Goal: Transaction & Acquisition: Download file/media

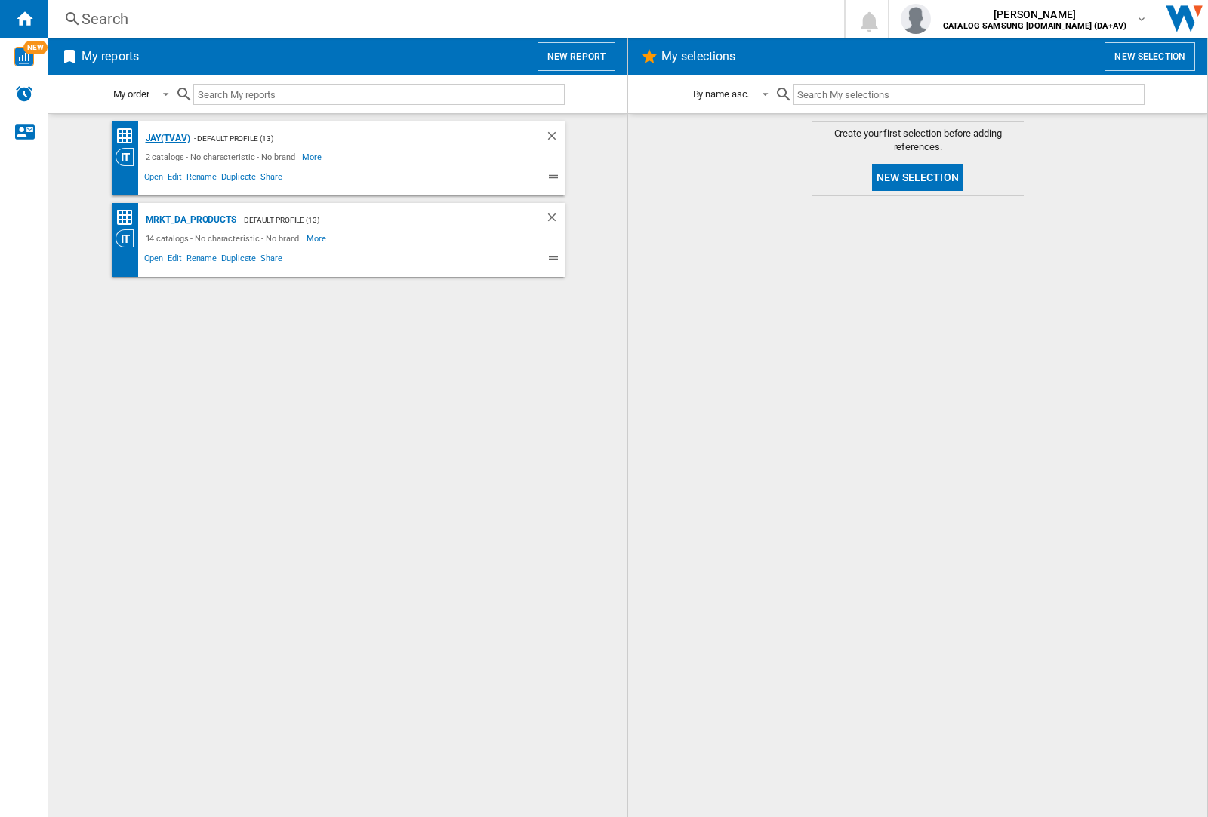
click at [168, 138] on div "JAY(TVAV)" at bounding box center [166, 138] width 48 height 19
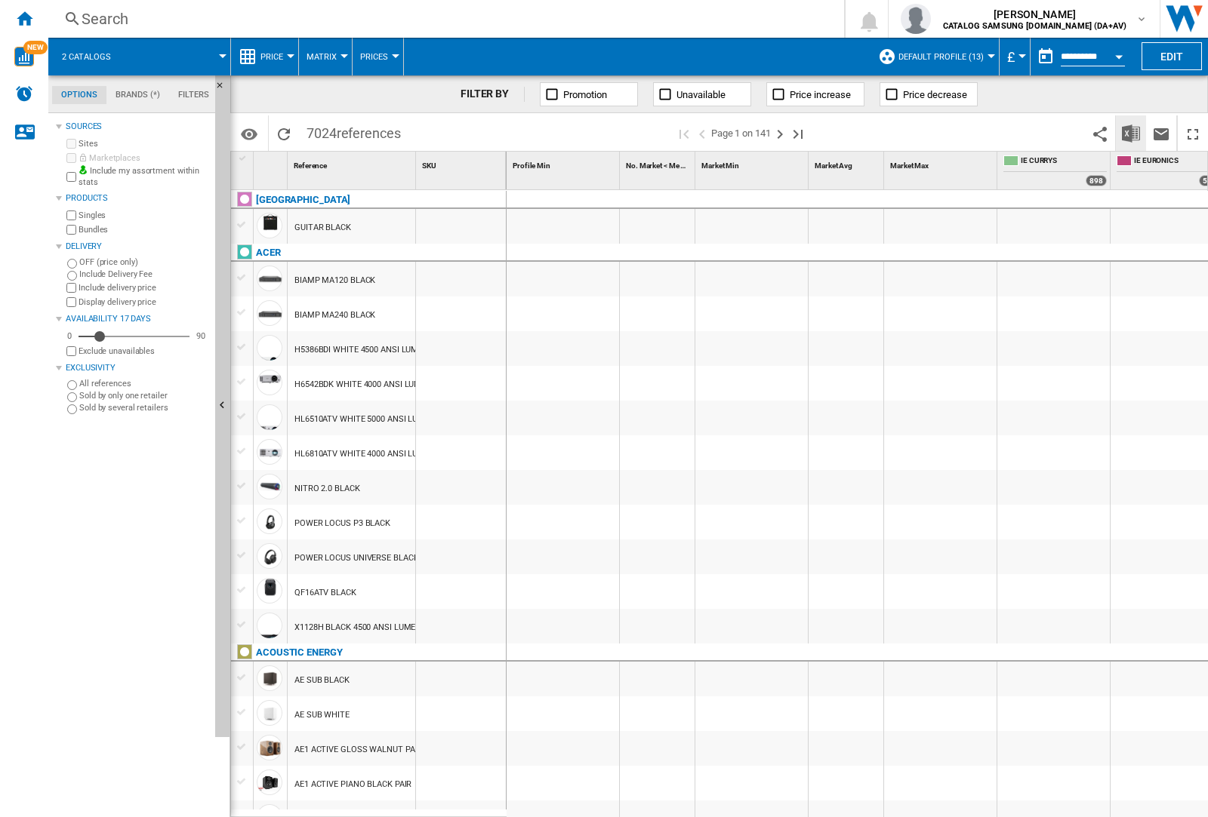
click at [1131, 133] on img "Download in Excel" at bounding box center [1131, 134] width 18 height 18
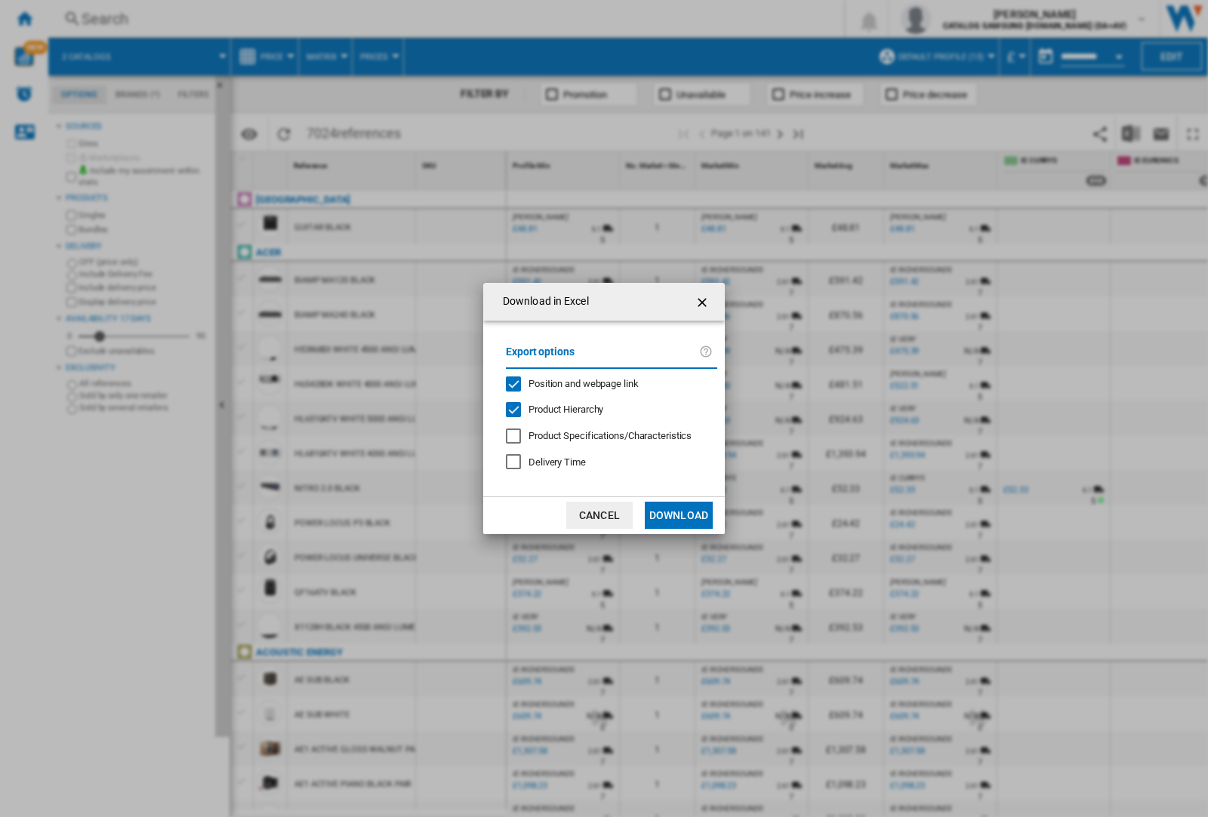
click at [605, 383] on span "Position and webpage link" at bounding box center [583, 383] width 110 height 11
click at [679, 516] on button "Download" at bounding box center [679, 515] width 68 height 27
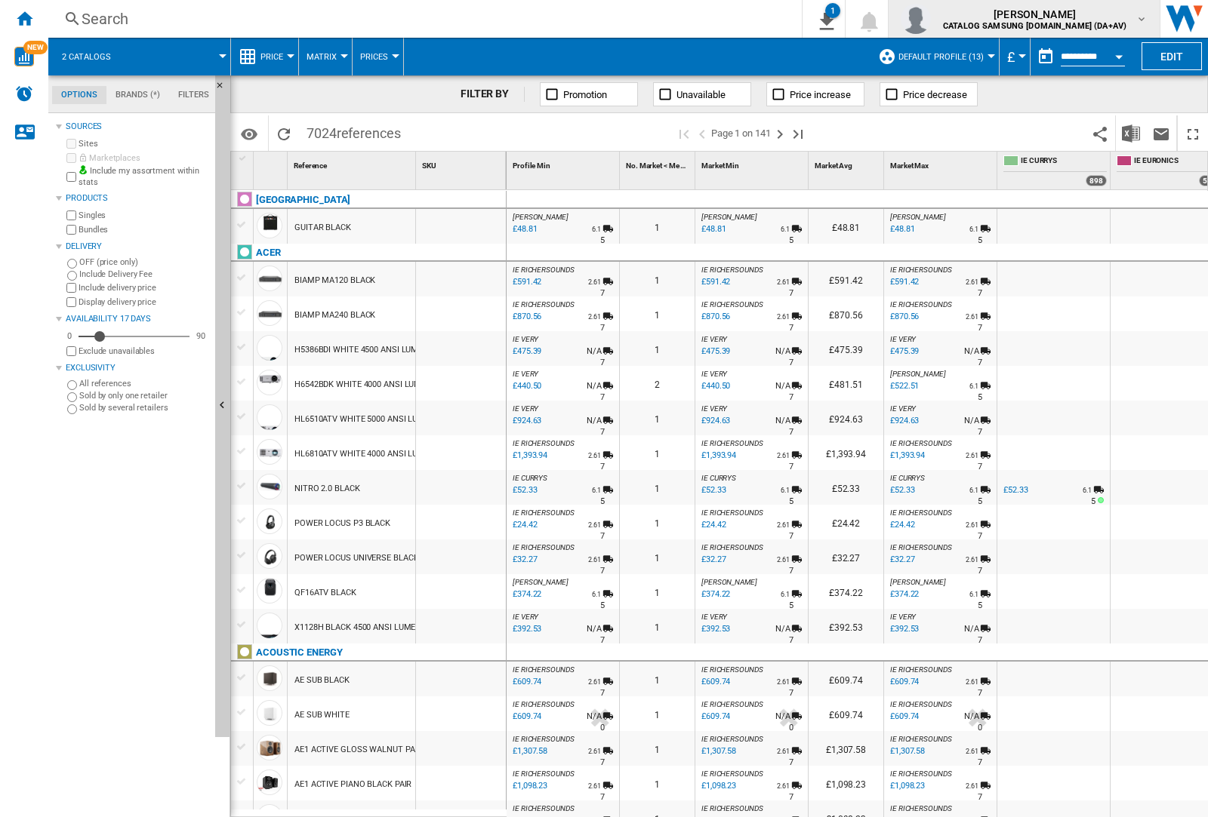
click at [931, 19] on img "button" at bounding box center [915, 19] width 30 height 30
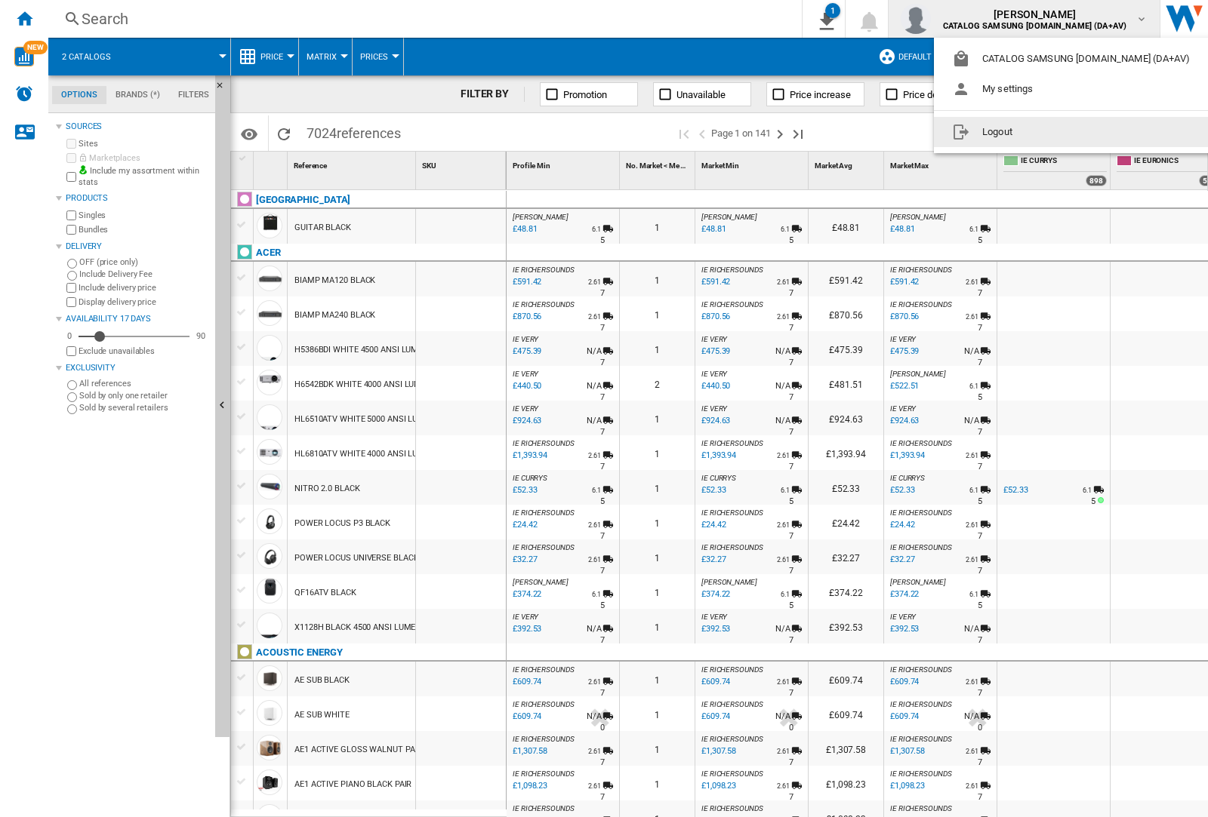
click at [1050, 132] on button "Logout" at bounding box center [1074, 132] width 280 height 30
